Goal: Task Accomplishment & Management: Manage account settings

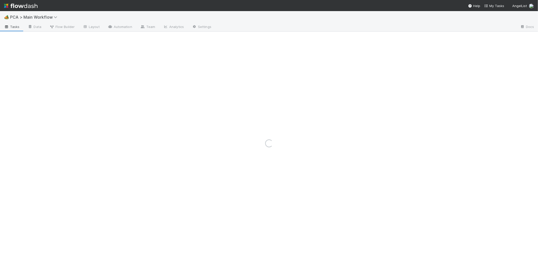
click at [23, 4] on img at bounding box center [21, 6] width 34 height 9
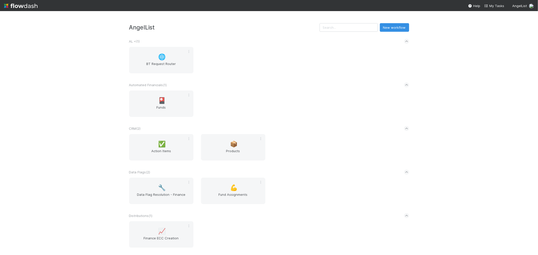
click at [44, 70] on div "AngelList New workflow AL < ( 1 ) 🌐 BT Request Router Automated Financials ( 1 …" at bounding box center [269, 133] width 538 height 244
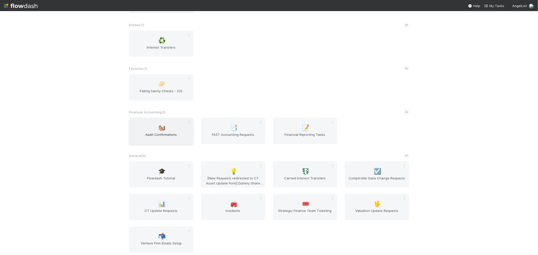
click at [170, 132] on span "Audit Confirmations" at bounding box center [161, 137] width 60 height 10
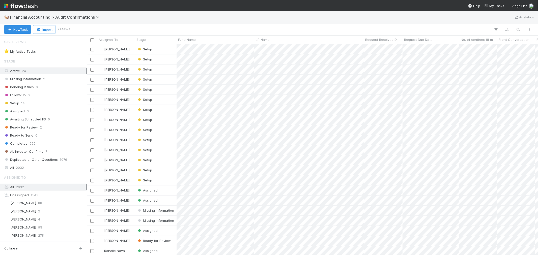
scroll to position [206, 447]
click at [52, 51] on div "⭐ My Active Tasks 1" at bounding box center [45, 51] width 82 height 6
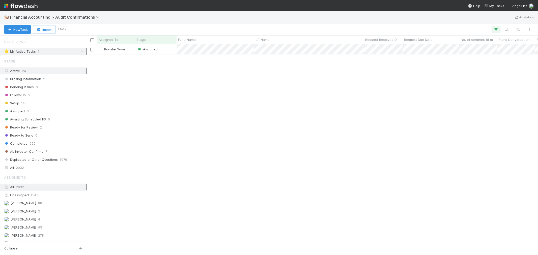
scroll to position [206, 447]
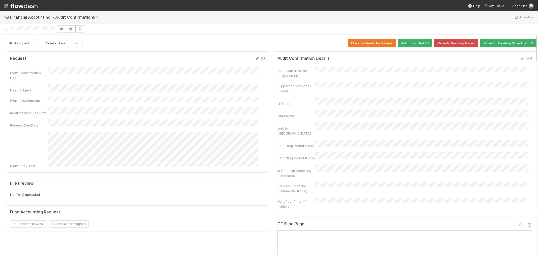
click at [357, 110] on div "Fund Name" at bounding box center [405, 114] width 255 height 8
copy div
click at [6, 28] on icon at bounding box center [6, 29] width 5 height 3
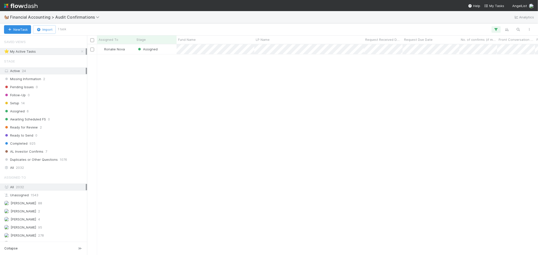
scroll to position [206, 447]
click at [496, 31] on icon "button" at bounding box center [496, 29] width 5 height 5
click at [314, 115] on div "2 filters Reset Filters If Assigned To is current user and Stage is active And.…" at bounding box center [269, 127] width 538 height 255
copy span
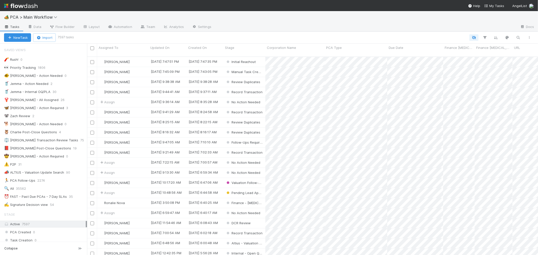
scroll to position [4, 4]
click at [26, 15] on span "PCA > Main Workflow" at bounding box center [35, 17] width 50 height 5
type input "confirm"
click at [45, 42] on div "🐿️ Financial Accounting > Audit Confirmations" at bounding box center [66, 39] width 126 height 9
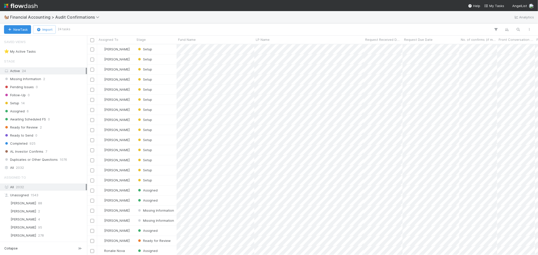
scroll to position [206, 447]
click at [27, 170] on div "All 2032" at bounding box center [45, 168] width 82 height 6
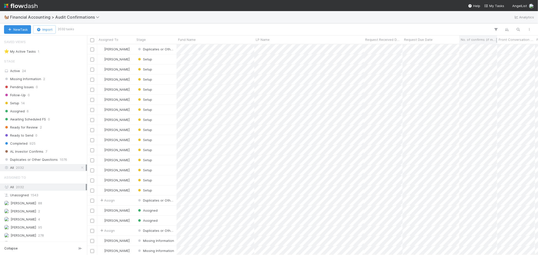
scroll to position [206, 447]
click at [518, 29] on icon "button" at bounding box center [518, 29] width 5 height 5
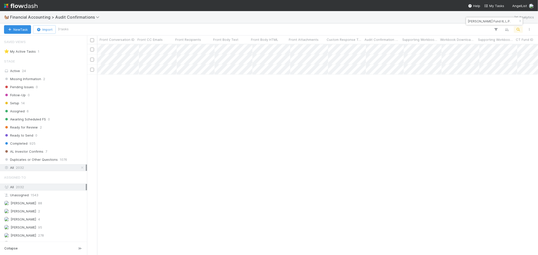
scroll to position [0, 529]
type input "[PERSON_NAME] Fund III, L.P."
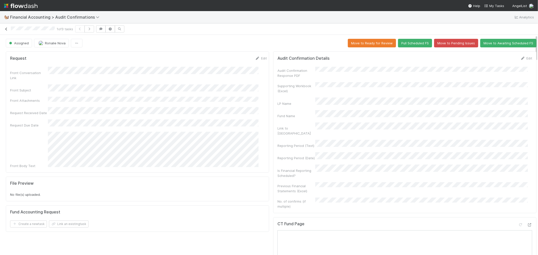
click at [7, 30] on icon at bounding box center [6, 29] width 5 height 3
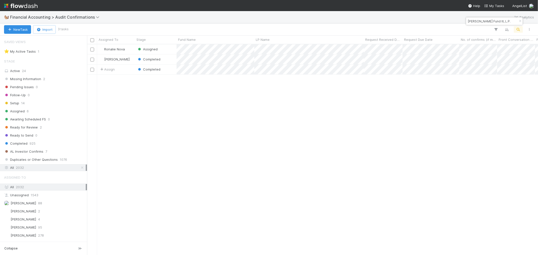
scroll to position [4, 4]
click at [42, 14] on span "Financial Accounting > Audit Confirmations" at bounding box center [58, 17] width 96 height 6
click at [46, 18] on span "Financial Accounting > Audit Confirmations" at bounding box center [56, 17] width 92 height 5
click at [45, 25] on div "Search workflows" at bounding box center [61, 27] width 116 height 8
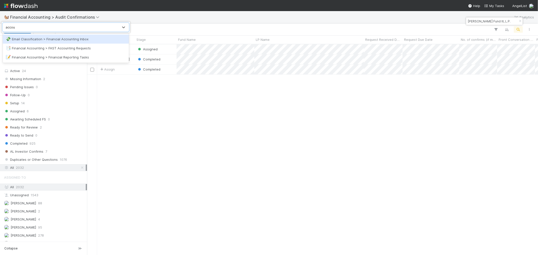
type input "accoun"
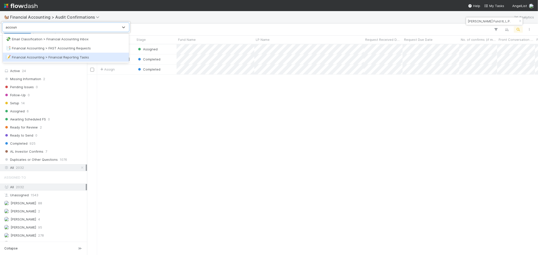
click at [80, 56] on div "📝 Financial Accounting > Financial Reporting Tasks" at bounding box center [66, 57] width 120 height 5
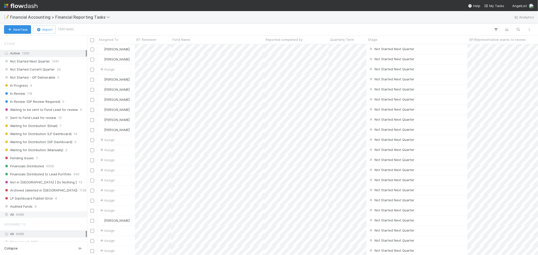
scroll to position [140, 0]
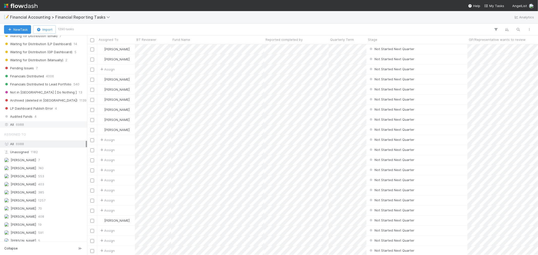
click at [50, 127] on div "All 6988" at bounding box center [45, 125] width 82 height 6
click at [521, 30] on icon "button" at bounding box center [518, 29] width 5 height 5
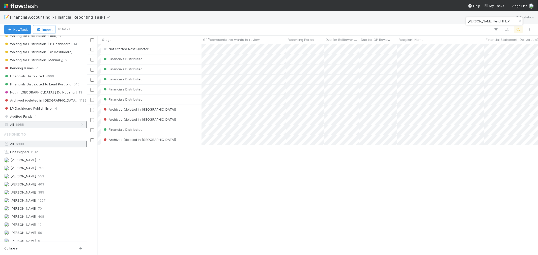
scroll to position [0, 268]
type input "[PERSON_NAME] Fund III, L.P."
click at [301, 38] on span "Reporting Period" at bounding box center [300, 39] width 27 height 5
click at [309, 49] on div "Sort Oldest → Newest" at bounding box center [316, 49] width 58 height 8
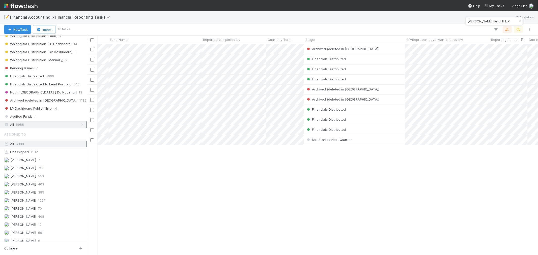
scroll to position [0, 29]
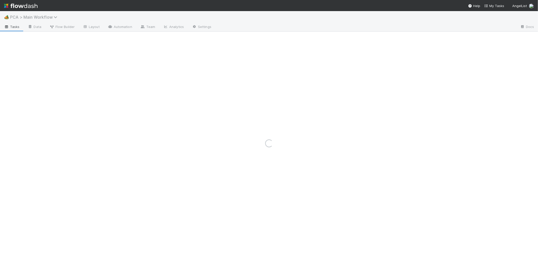
click at [42, 19] on span "PCA > Main Workflow" at bounding box center [35, 17] width 50 height 5
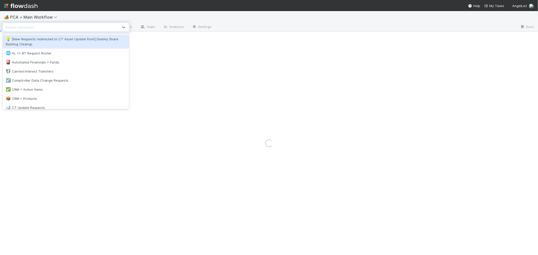
click at [44, 28] on div "Search workflows" at bounding box center [61, 27] width 116 height 8
type input "audi"
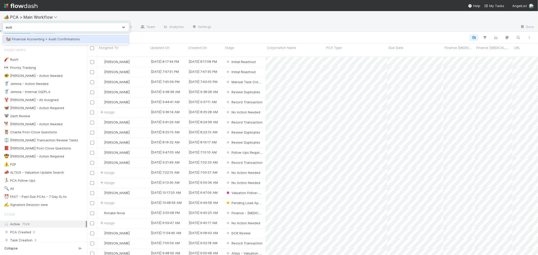
scroll to position [199, 447]
click at [77, 41] on div "🐿️ Financial Accounting > Audit Confirmations" at bounding box center [66, 39] width 120 height 5
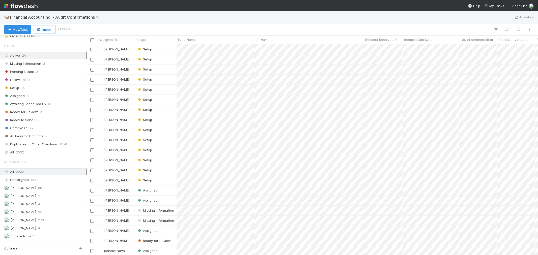
scroll to position [24, 0]
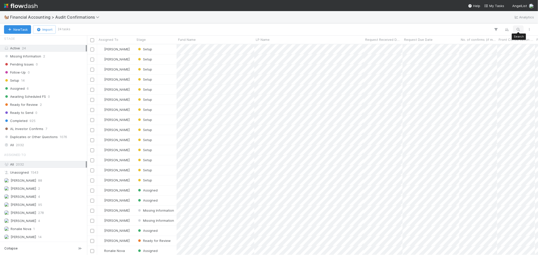
click at [519, 28] on icon "button" at bounding box center [518, 29] width 5 height 5
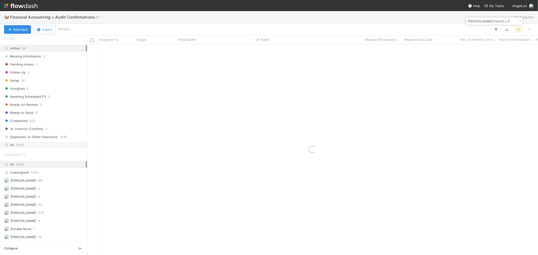
type input "[PERSON_NAME] Fund III, L.P."
click at [35, 146] on div "All 2032" at bounding box center [45, 145] width 82 height 6
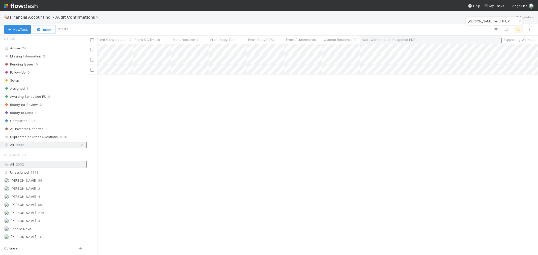
drag, startPoint x: 397, startPoint y: 41, endPoint x: 501, endPoint y: 39, distance: 104.0
click at [501, 39] on div at bounding box center [501, 40] width 1 height 5
